Goal: Navigation & Orientation: Understand site structure

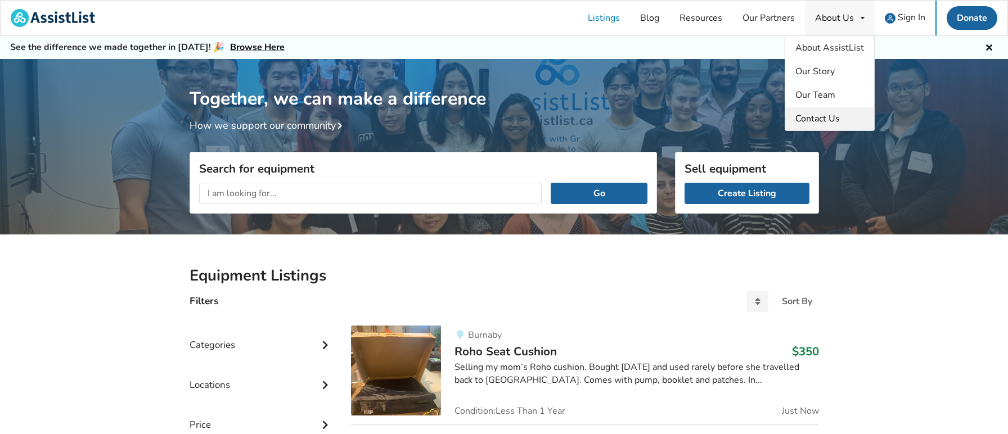
click at [828, 123] on span "Contact Us" at bounding box center [817, 119] width 44 height 12
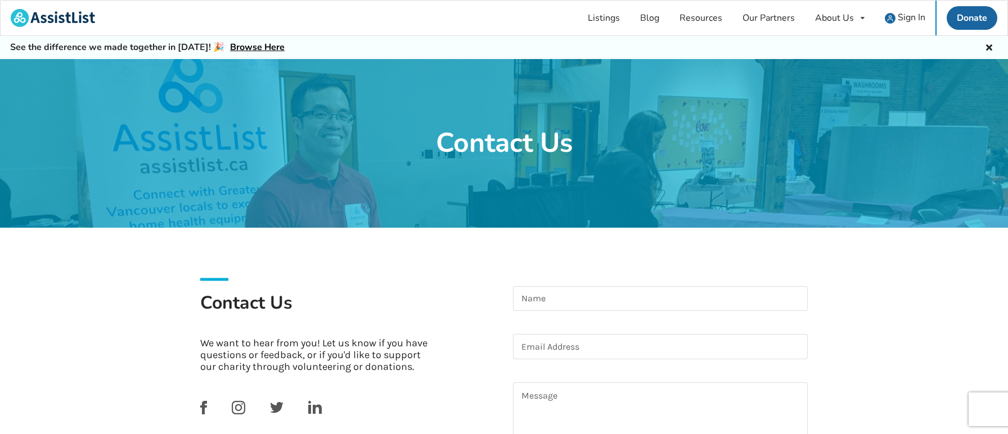
click at [165, 47] on h5 "See the difference we made together in 2024! 🎉 Browse Here" at bounding box center [147, 48] width 275 height 12
click at [599, 15] on link "Listings" at bounding box center [604, 18] width 52 height 35
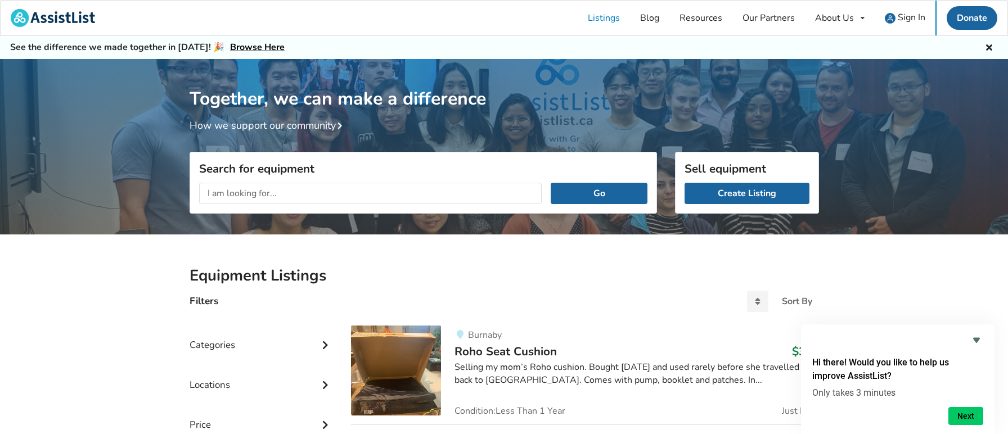
click at [658, 91] on h1 "Together, we can make a difference" at bounding box center [505, 84] width 630 height 51
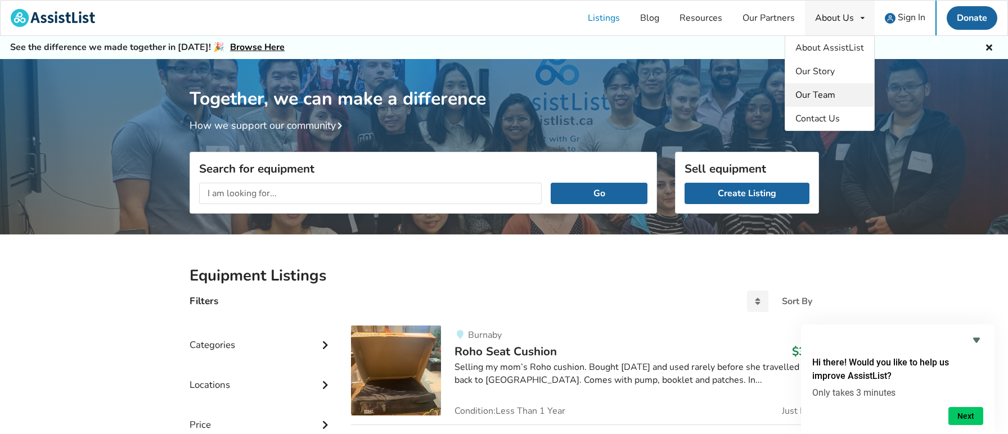
click at [819, 91] on span "Our Team" at bounding box center [815, 95] width 40 height 12
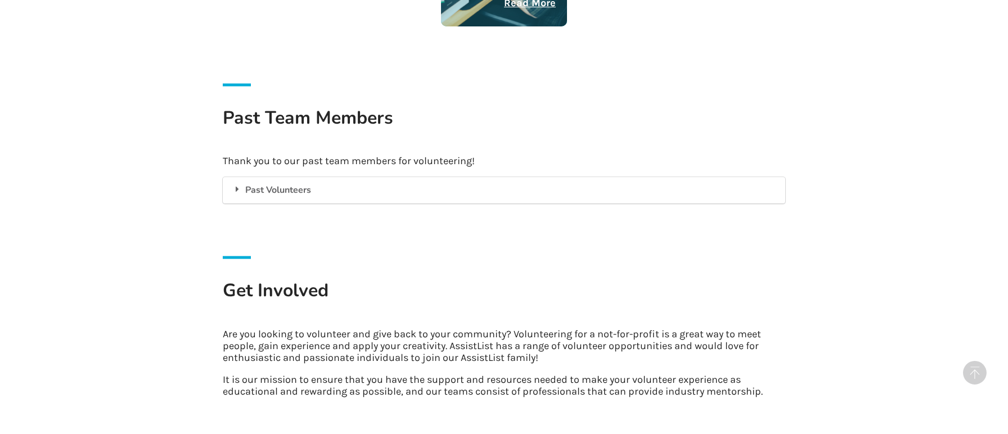
scroll to position [2250, 0]
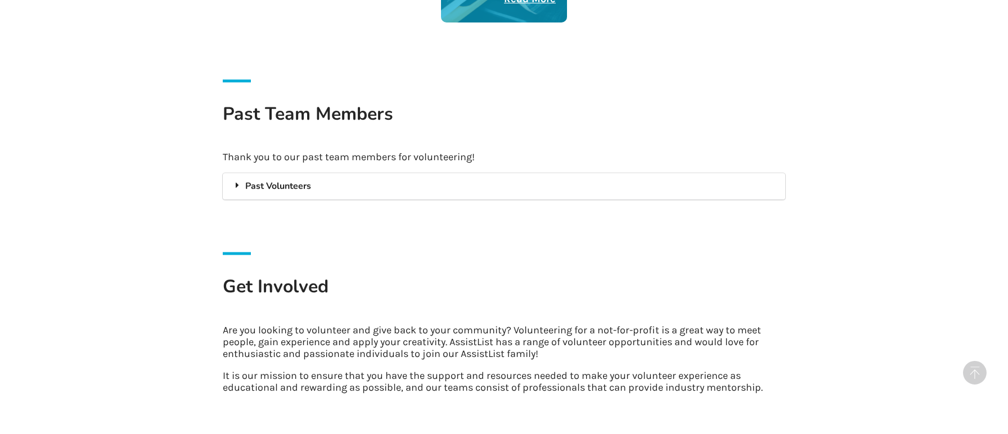
click at [279, 183] on div "Past Volunteers" at bounding box center [504, 186] width 563 height 26
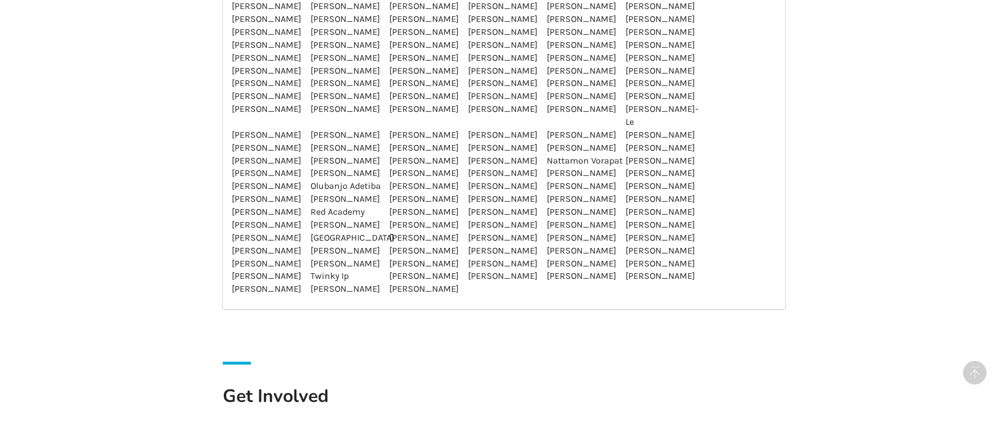
scroll to position [2813, 0]
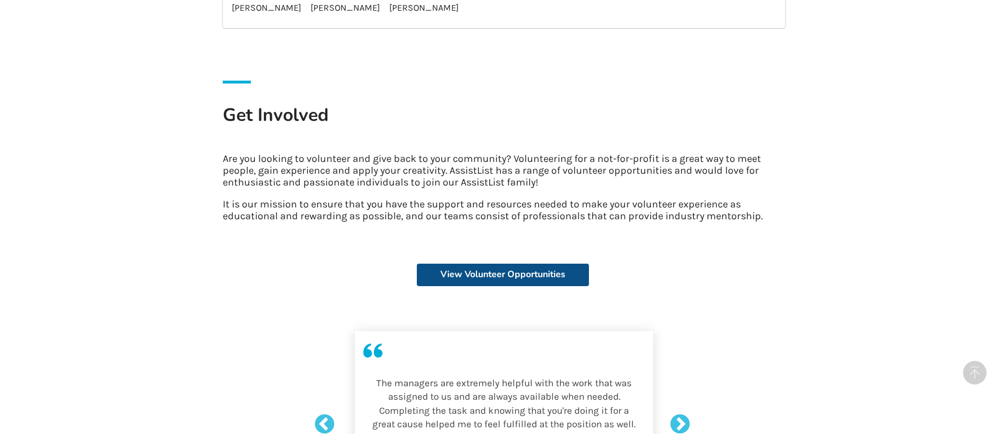
click at [549, 286] on link "View Volunteer Opportunities" at bounding box center [503, 275] width 172 height 23
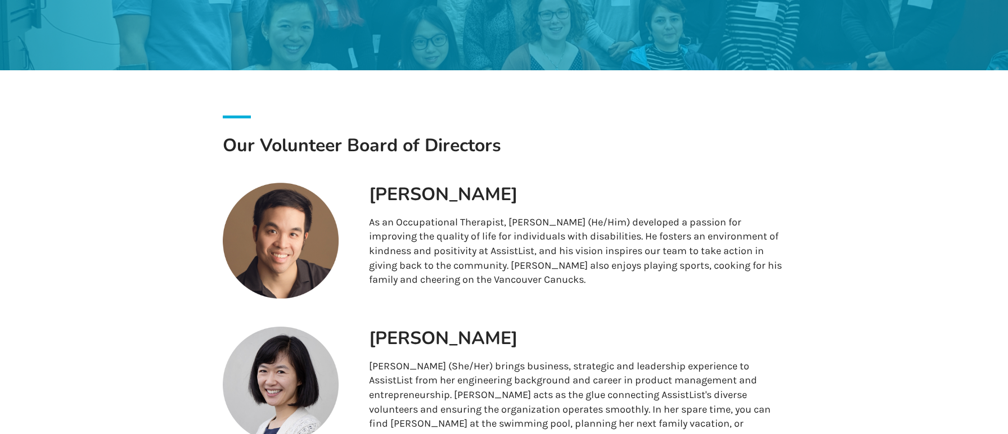
scroll to position [0, 0]
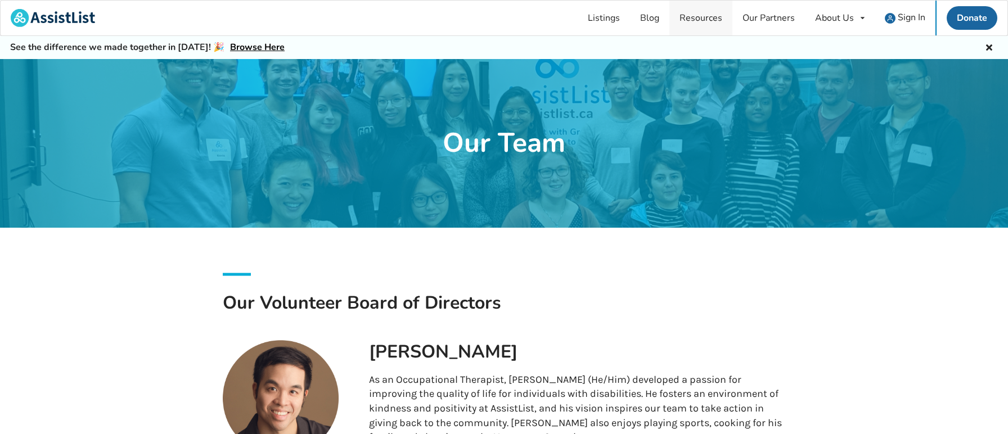
click at [692, 19] on link "Resources" at bounding box center [700, 18] width 63 height 35
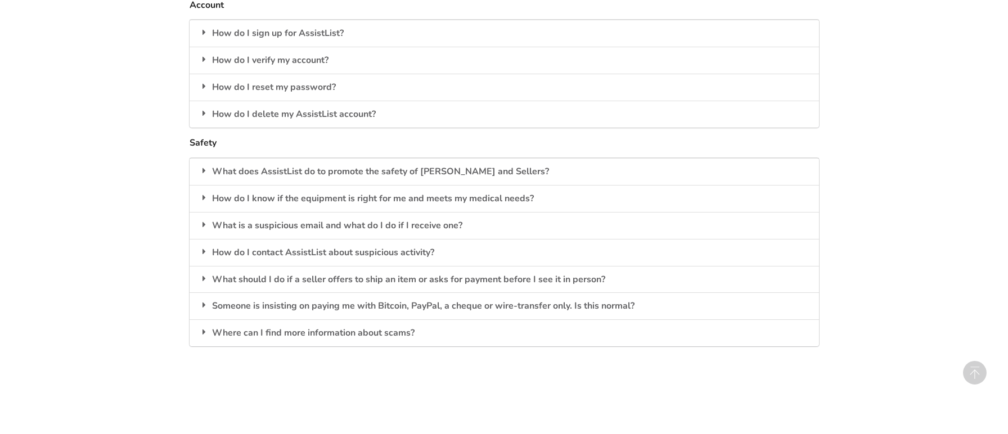
scroll to position [1825, 0]
